Goal: Task Accomplishment & Management: Use online tool/utility

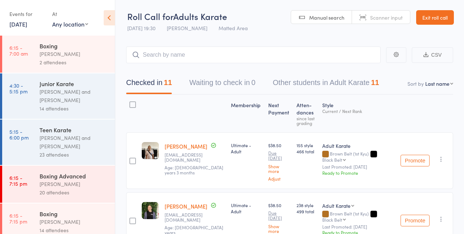
click at [19, 25] on link "[DATE]" at bounding box center [18, 24] width 18 height 8
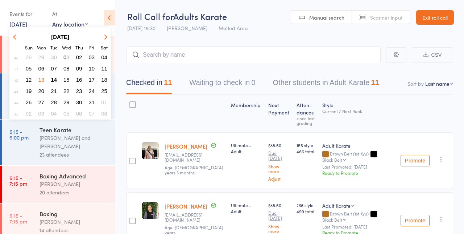
click at [58, 79] on button "14" at bounding box center [53, 80] width 11 height 10
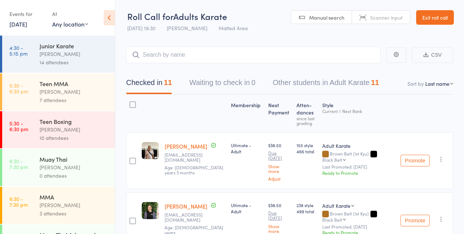
click at [80, 137] on div "10 attendees" at bounding box center [74, 138] width 69 height 8
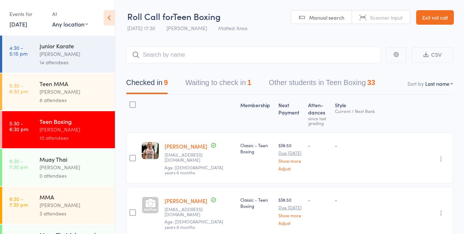
click at [258, 12] on header "Roll Call for Teen Boxing 14 Oct 17:30 Phil Amato Matted Area Manual search Sca…" at bounding box center [289, 18] width 349 height 36
click at [35, 91] on link "5:30 - 6:30 pm Teen MMA Giuseppe Amato 8 attendees" at bounding box center [58, 91] width 113 height 37
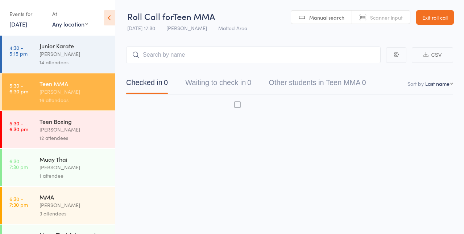
click at [70, 92] on div "Giuseppe Amato" at bounding box center [74, 91] width 69 height 8
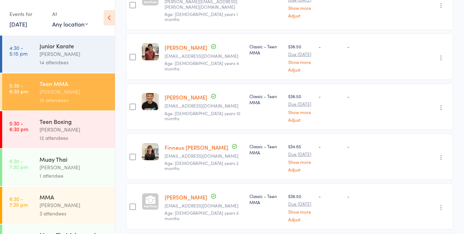
scroll to position [627, 0]
click at [67, 137] on div "12 attendees" at bounding box center [74, 138] width 69 height 8
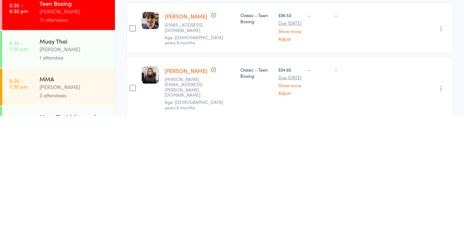
scroll to position [229, 0]
